Goal: Information Seeking & Learning: Check status

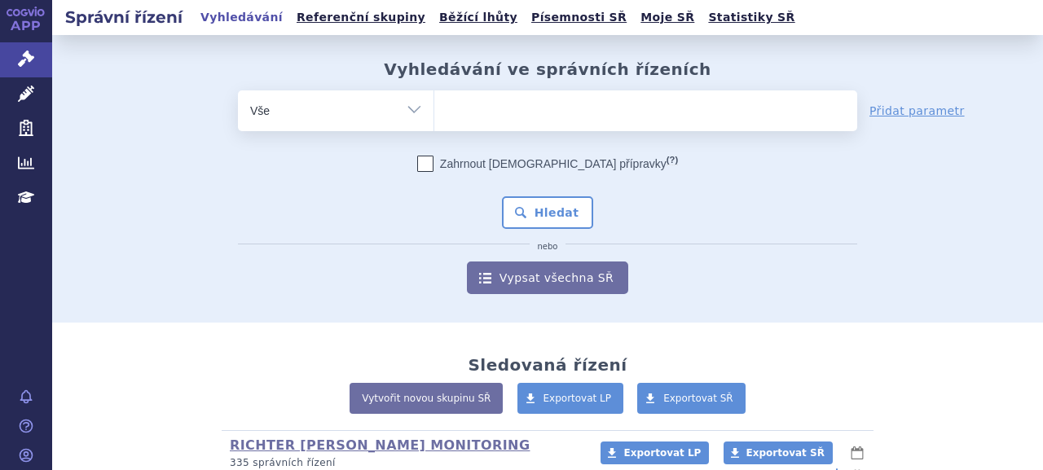
click at [568, 122] on ul at bounding box center [645, 107] width 423 height 34
click at [434, 122] on select at bounding box center [434, 110] width 1 height 41
paste input "[DATE]"
type input "[DATE]"
select select "[DATE]"
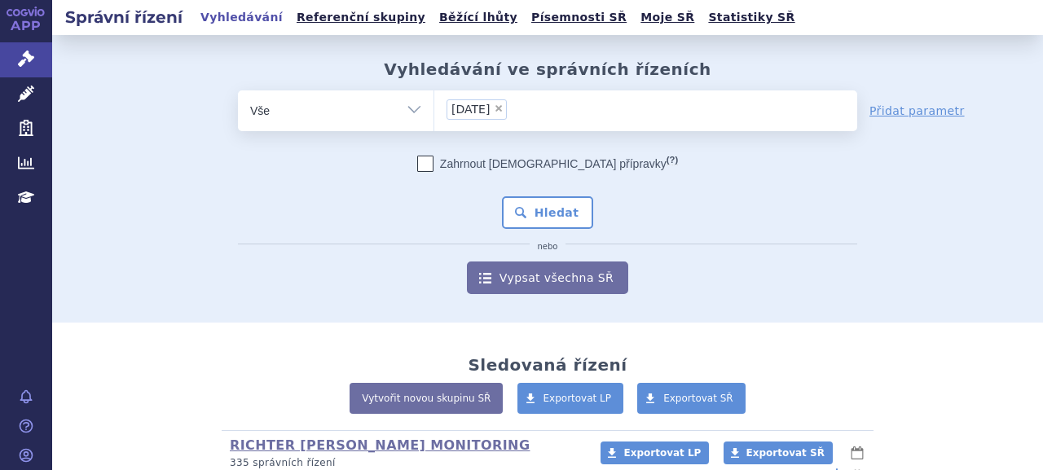
click at [504, 108] on span "×" at bounding box center [499, 108] width 10 height 10
click at [434, 108] on select "[DATE]" at bounding box center [434, 110] width 1 height 41
select select
paste input "SUKLS146699/2023"
type input "SUKLS146699/2023"
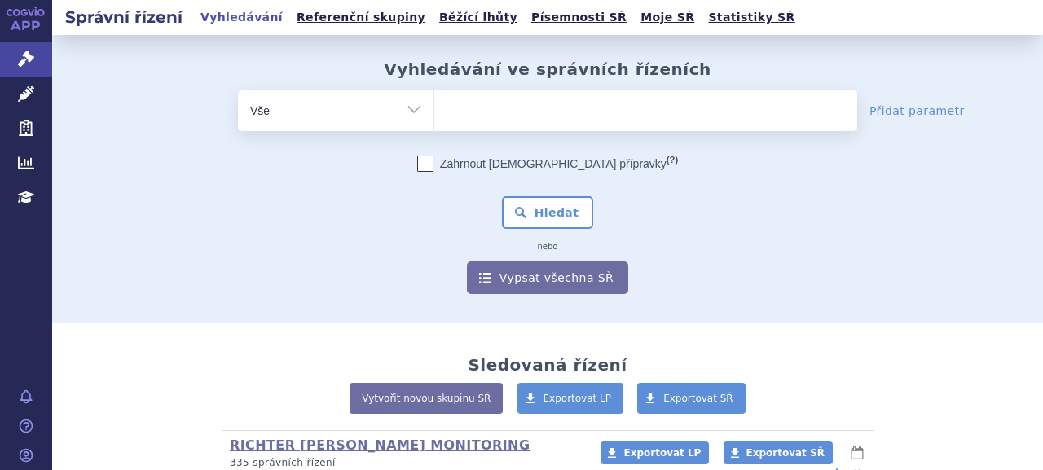
select select "SUKLS146699/2023"
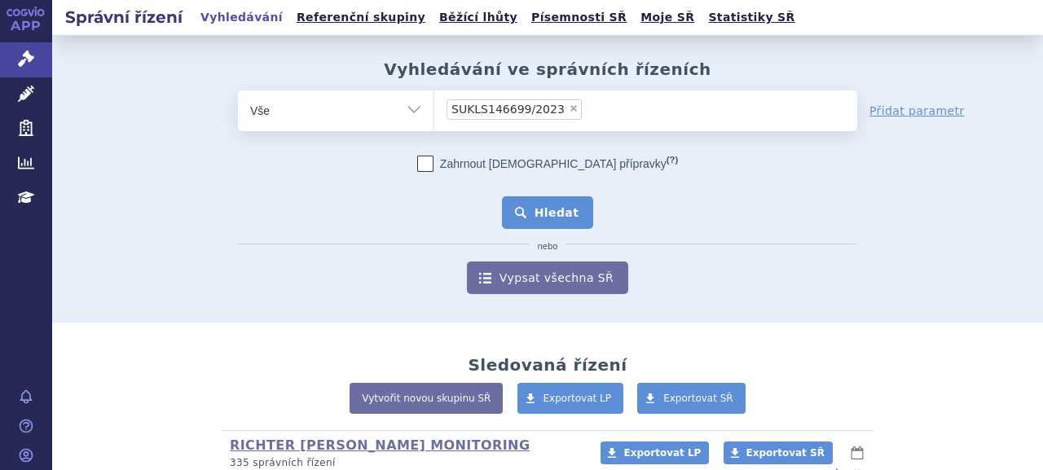
click at [542, 217] on button "Hledat" at bounding box center [548, 212] width 92 height 33
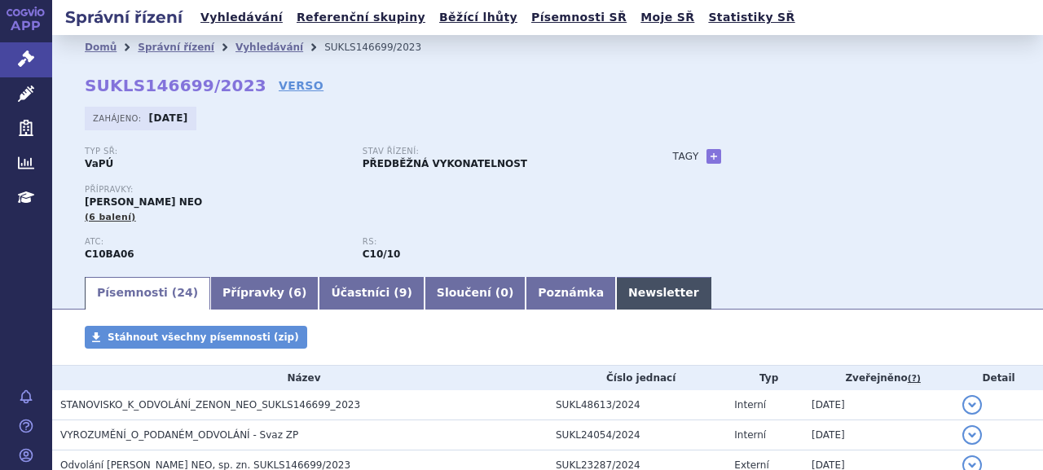
click at [616, 296] on link "Newsletter" at bounding box center [663, 293] width 95 height 33
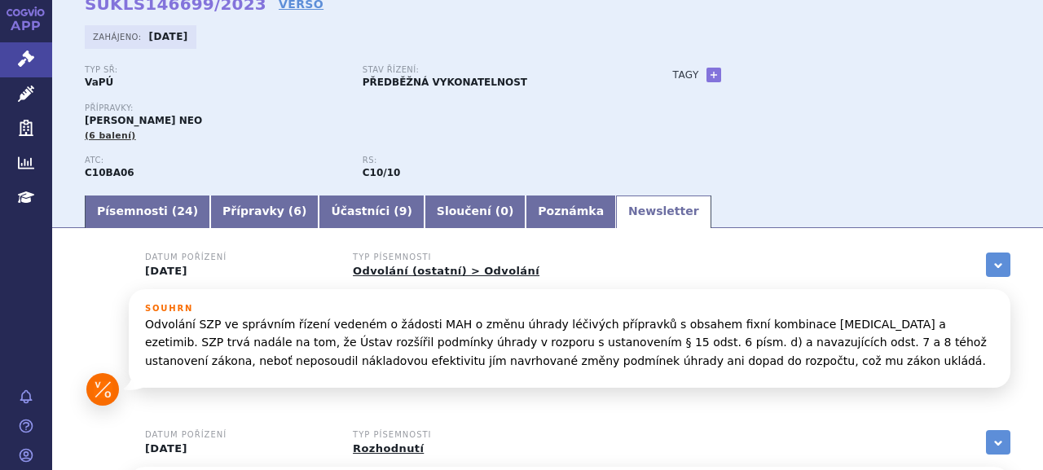
scroll to position [163, 0]
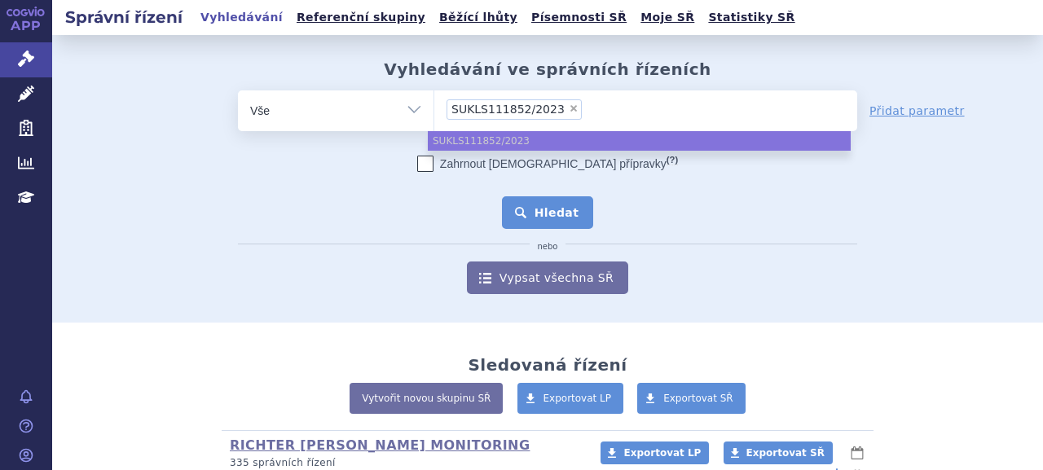
click at [535, 209] on button "Hledat" at bounding box center [548, 212] width 92 height 33
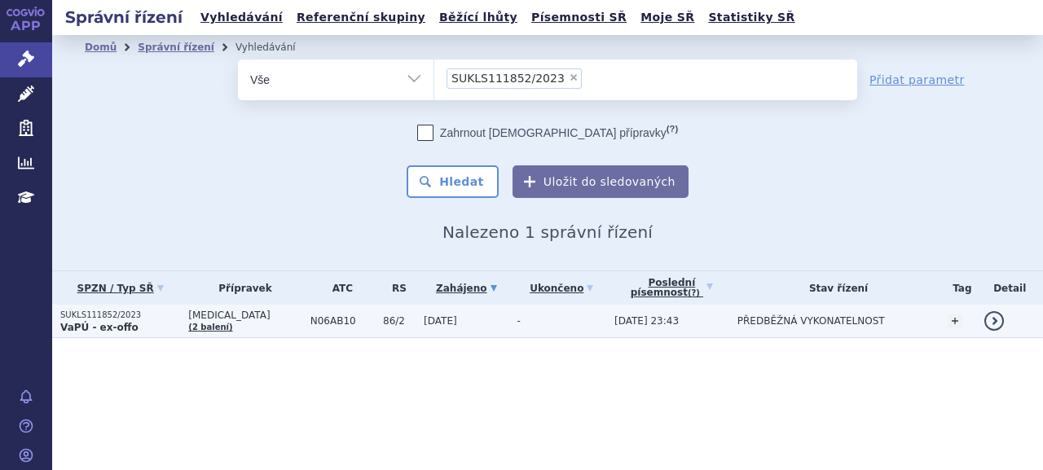
click at [111, 324] on strong "VaPÚ - ex-offo" at bounding box center [99, 327] width 78 height 11
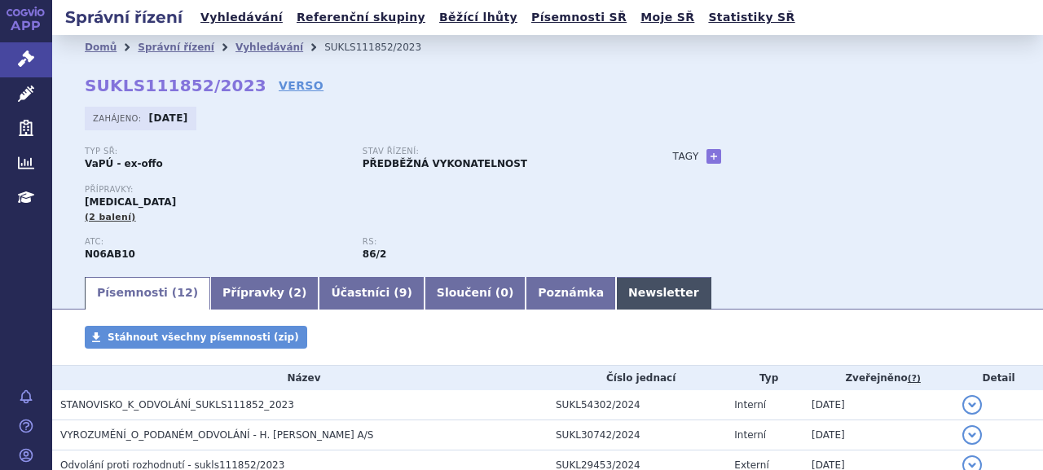
click at [616, 298] on link "Newsletter" at bounding box center [663, 293] width 95 height 33
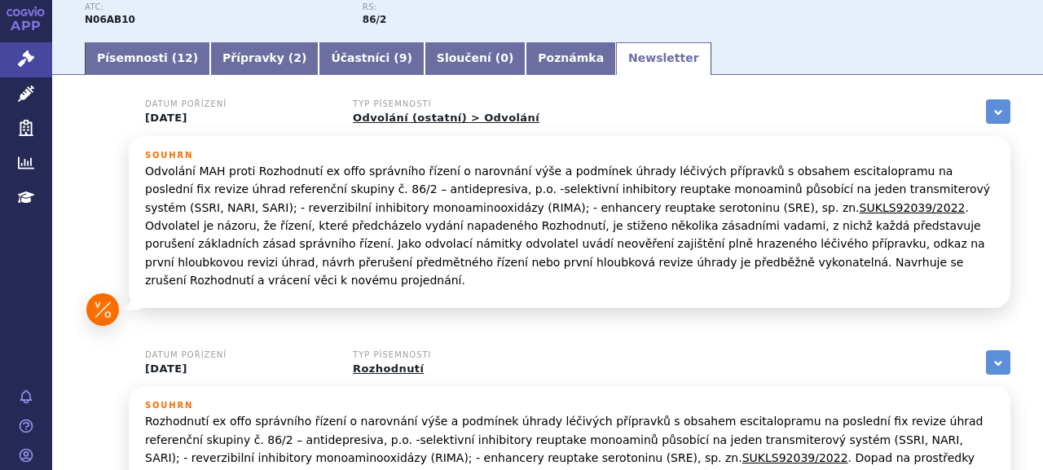
scroll to position [326, 0]
